Goal: Task Accomplishment & Management: Manage account settings

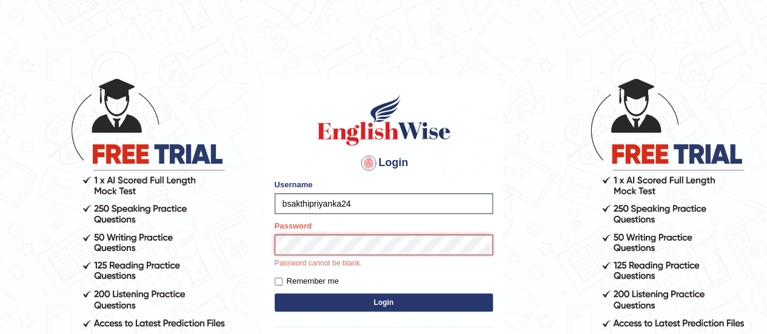
scroll to position [126, 0]
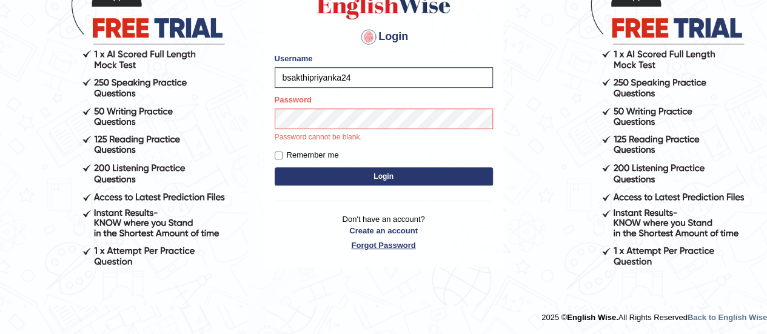
click at [397, 245] on link "Forgot Password" at bounding box center [384, 245] width 218 height 12
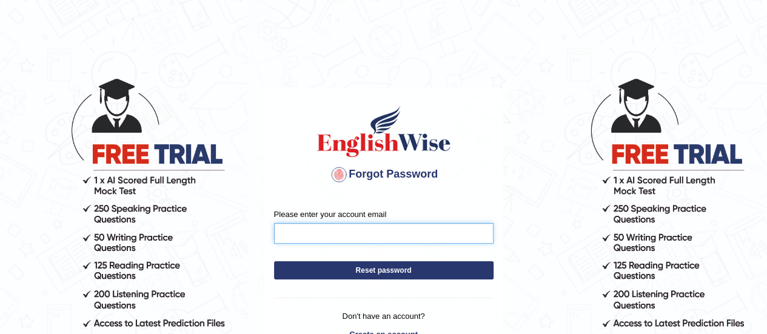
click at [350, 233] on input "Please enter your account email" at bounding box center [383, 233] width 219 height 21
type input "bsakthipriyanka@gmail.com"
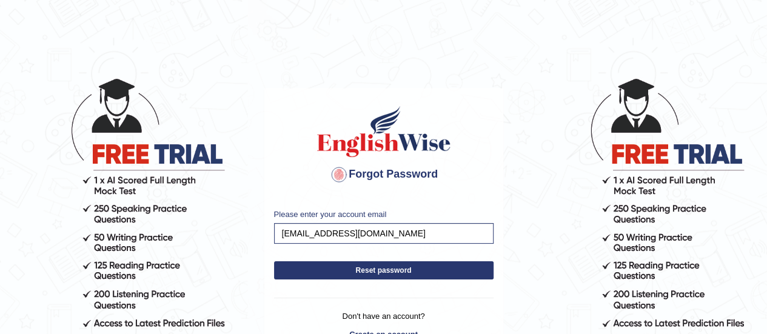
click at [392, 272] on button "Reset password" at bounding box center [383, 270] width 219 height 18
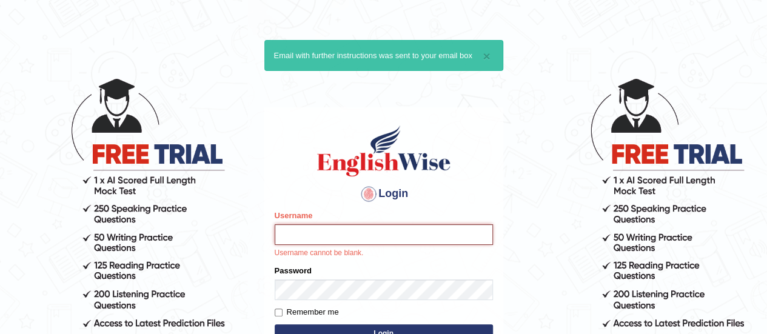
click at [311, 244] on input "Username" at bounding box center [384, 234] width 218 height 21
type input "bsakthipriyanka24"
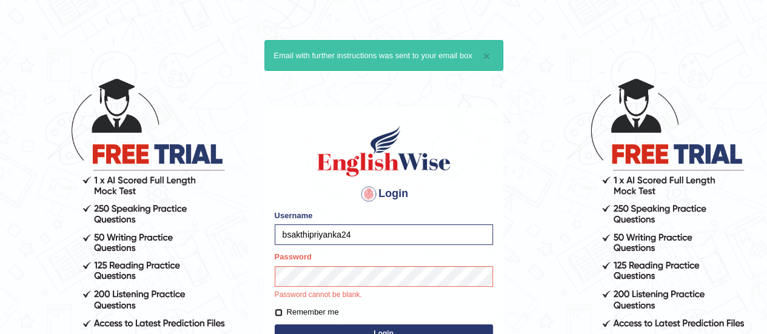
click at [279, 311] on input "Remember me" at bounding box center [279, 312] width 8 height 8
checkbox input "true"
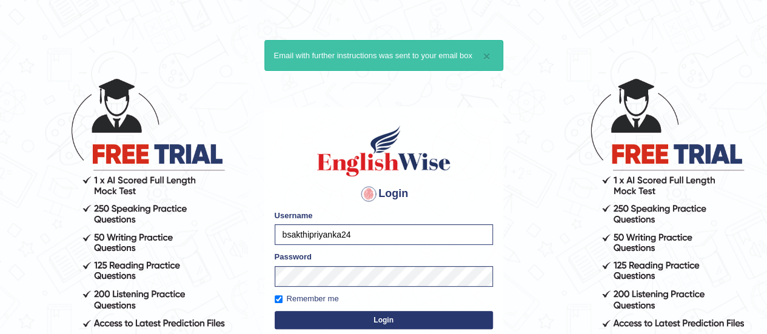
click at [352, 321] on button "Login" at bounding box center [384, 320] width 218 height 18
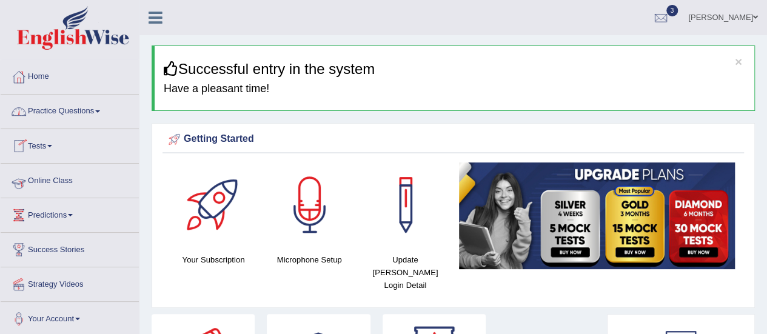
click at [48, 182] on link "Online Class" at bounding box center [70, 179] width 138 height 30
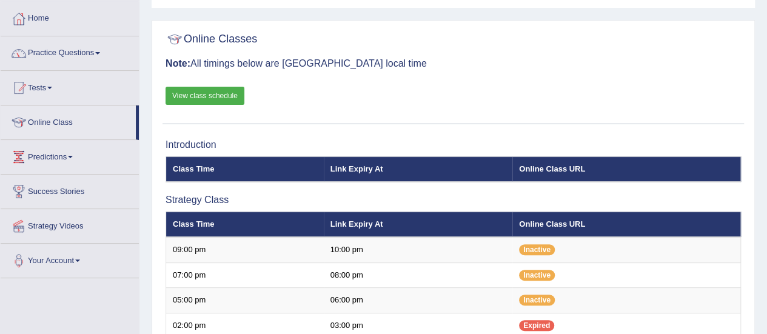
scroll to position [56, 0]
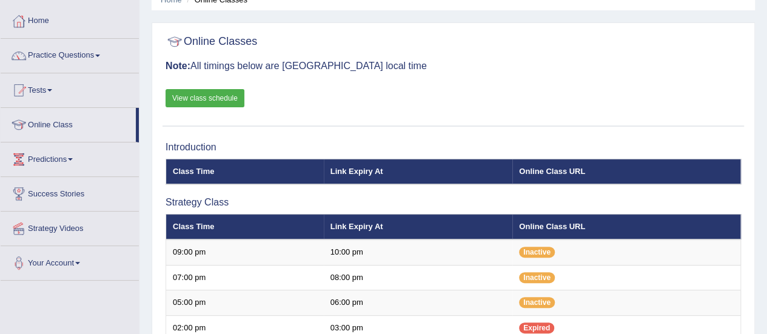
click at [230, 102] on link "View class schedule" at bounding box center [204, 98] width 79 height 18
click at [62, 58] on link "Practice Questions" at bounding box center [70, 54] width 138 height 30
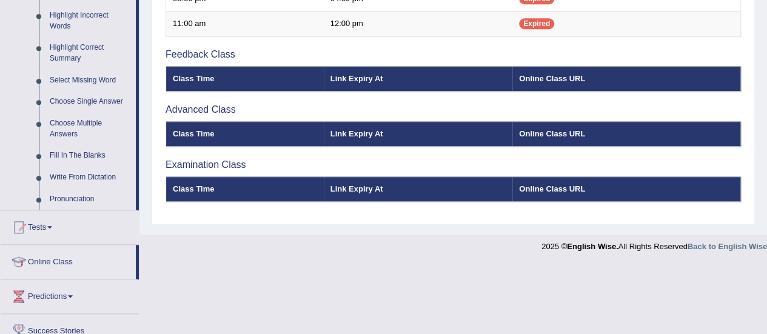
scroll to position [570, 0]
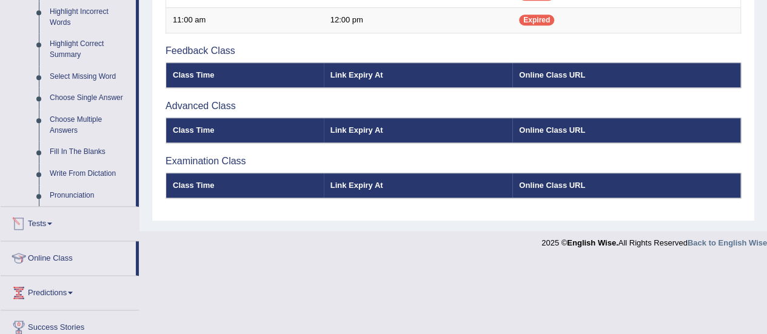
click at [39, 228] on link "Tests" at bounding box center [70, 222] width 138 height 30
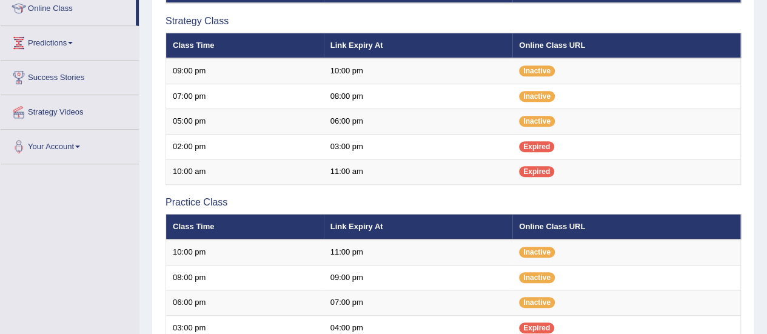
scroll to position [0, 0]
